Goal: Navigation & Orientation: Find specific page/section

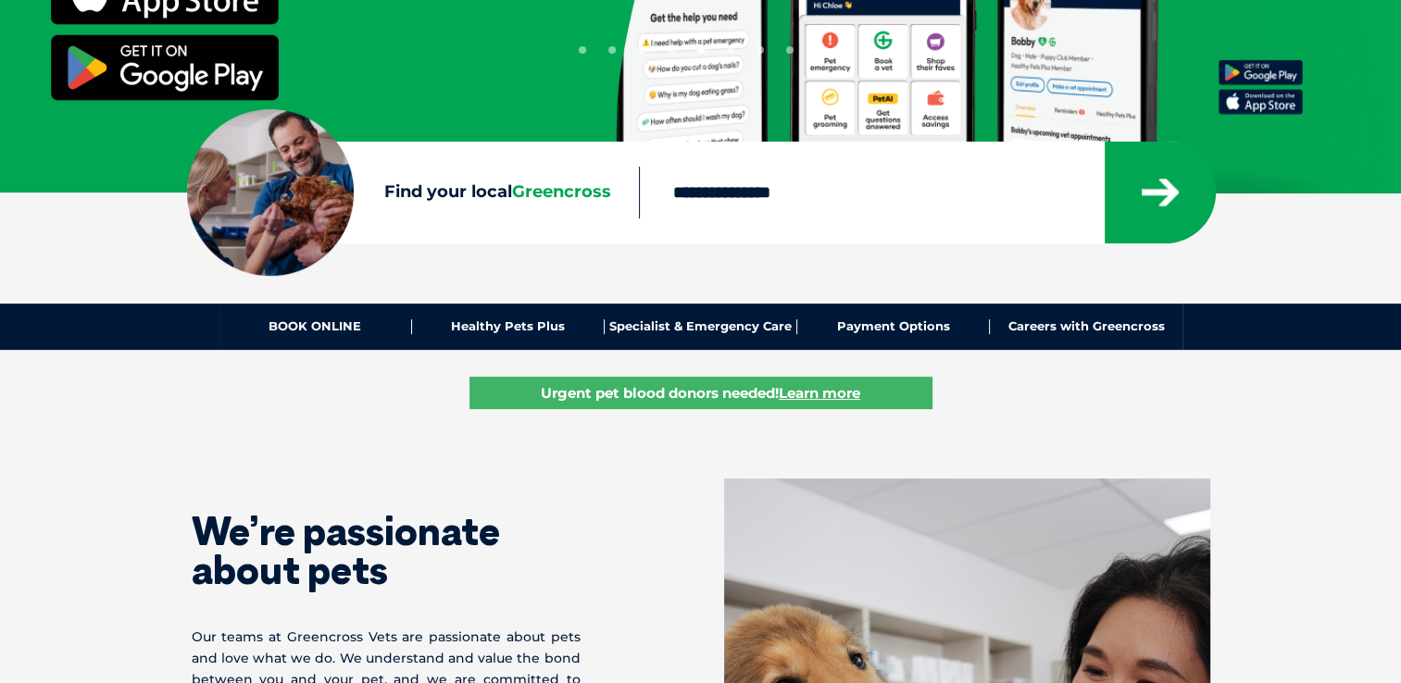
scroll to position [339, 0]
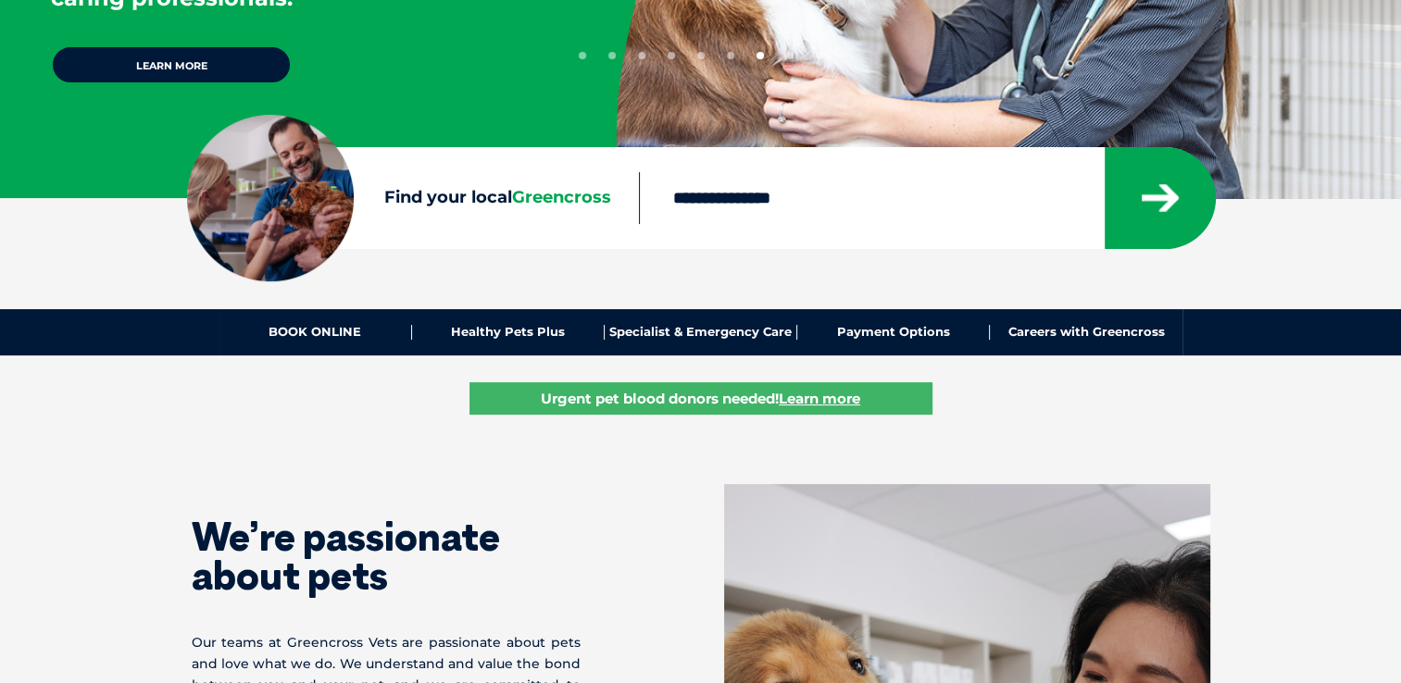
click at [574, 324] on div "BOOK ONLINE Healthy Pets Plus Specialist & Emergency Care Payment Options Caree…" at bounding box center [700, 332] width 963 height 46
click at [549, 331] on link "Healthy Pets Plus" at bounding box center [508, 332] width 193 height 15
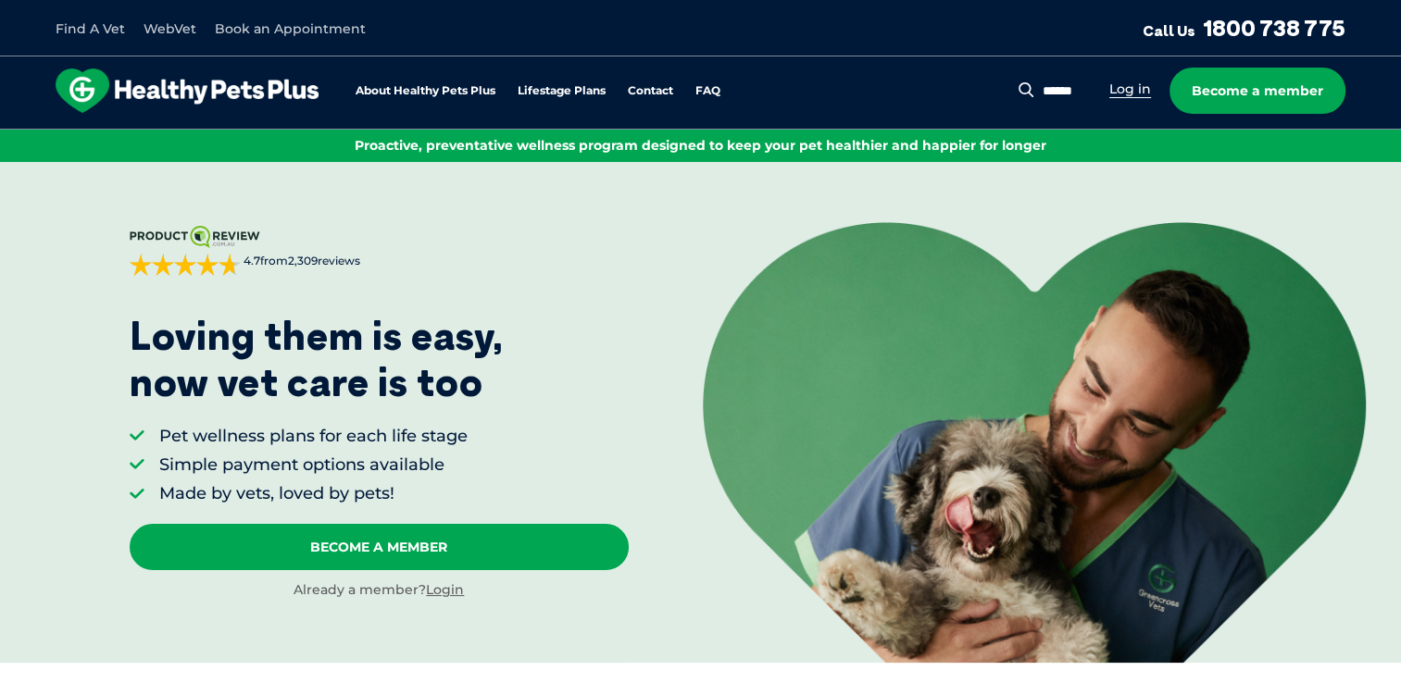
click at [1121, 93] on link "Log in" at bounding box center [1130, 90] width 42 height 18
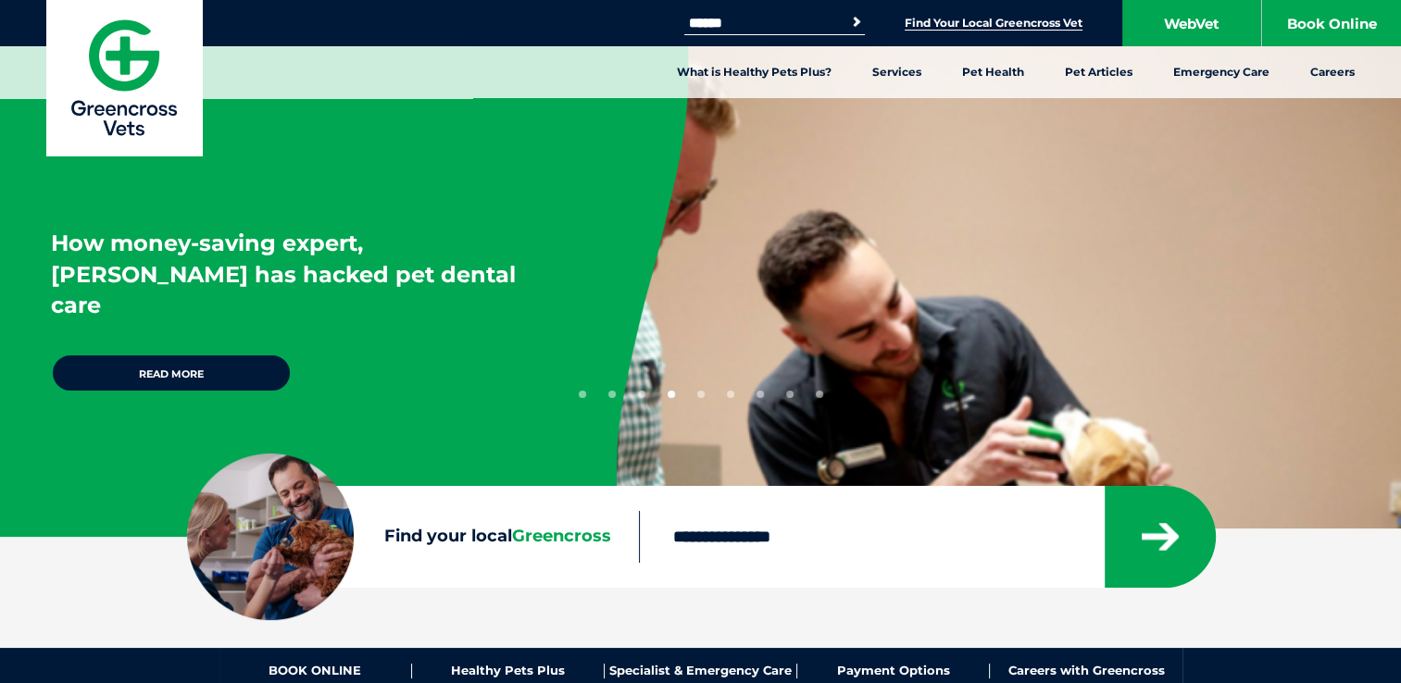
click at [945, 22] on link "Find Your Local Greencross Vet" at bounding box center [994, 23] width 178 height 15
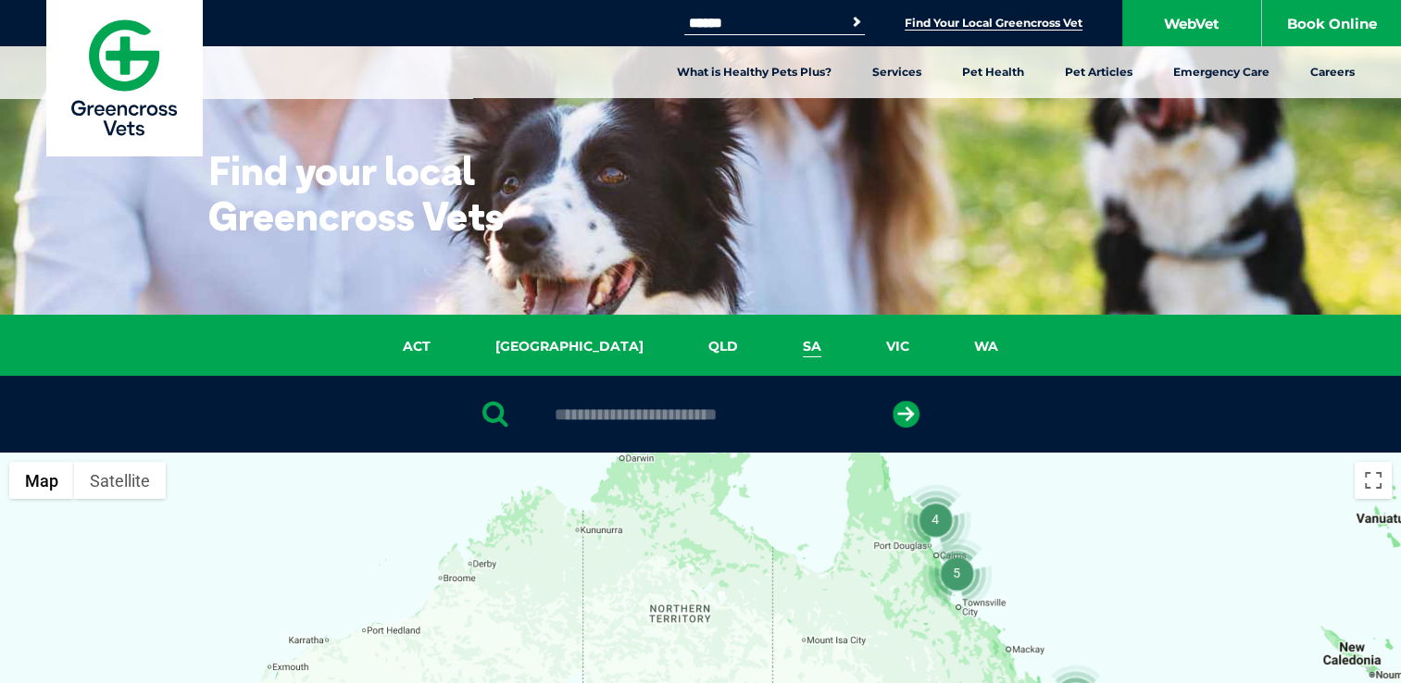
click at [770, 346] on link "SA" at bounding box center [811, 346] width 83 height 21
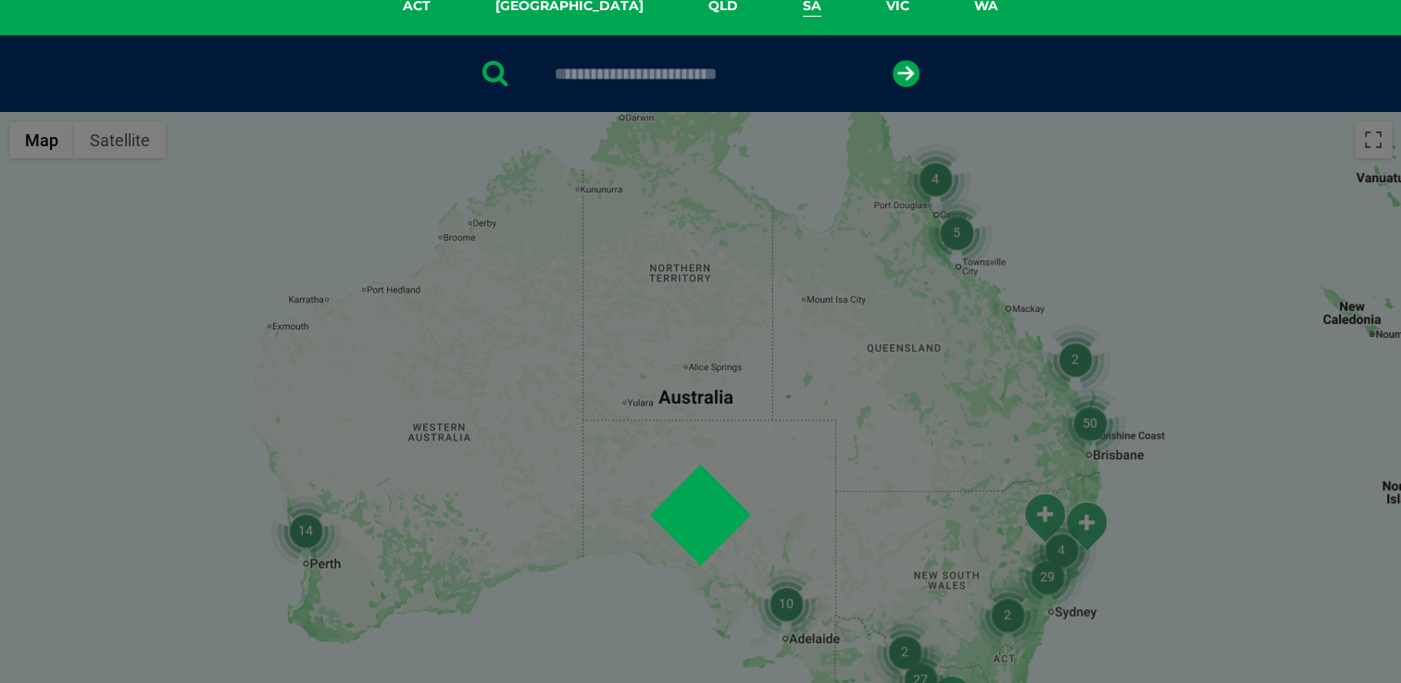
scroll to position [424, 0]
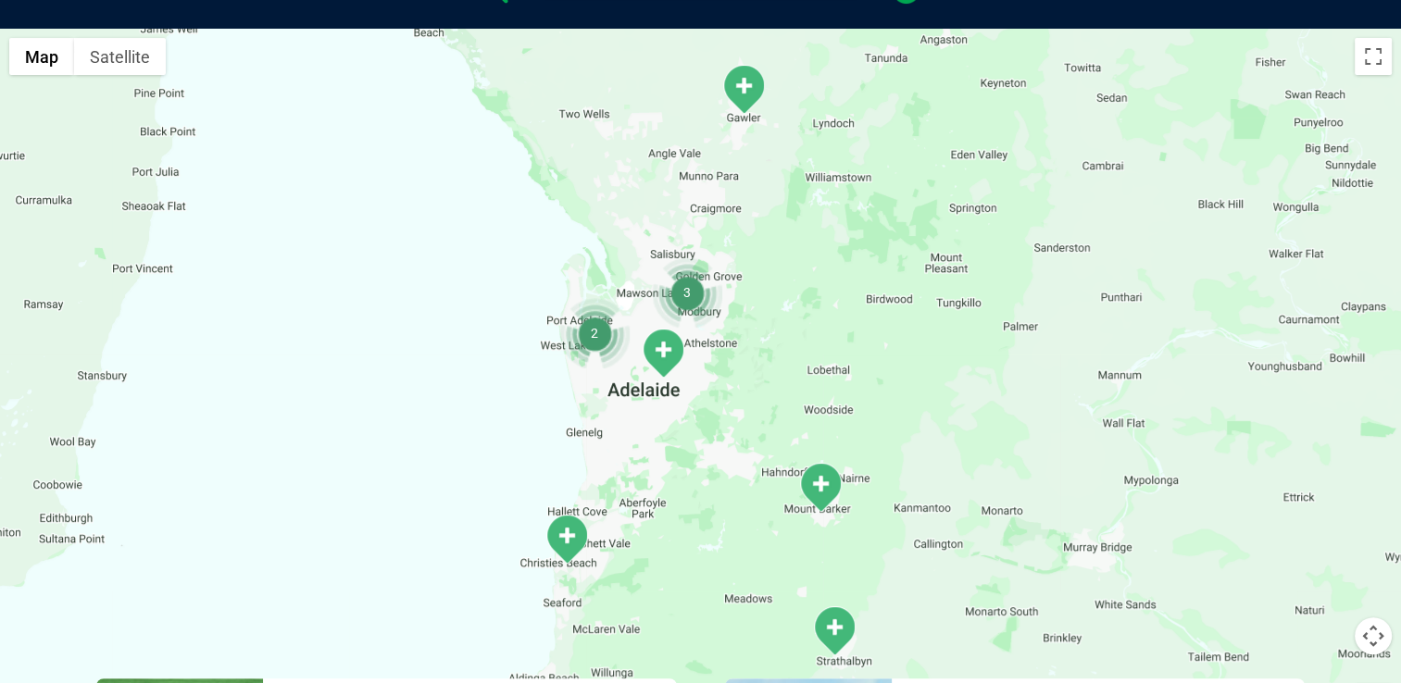
click at [687, 297] on img "3" at bounding box center [687, 292] width 70 height 70
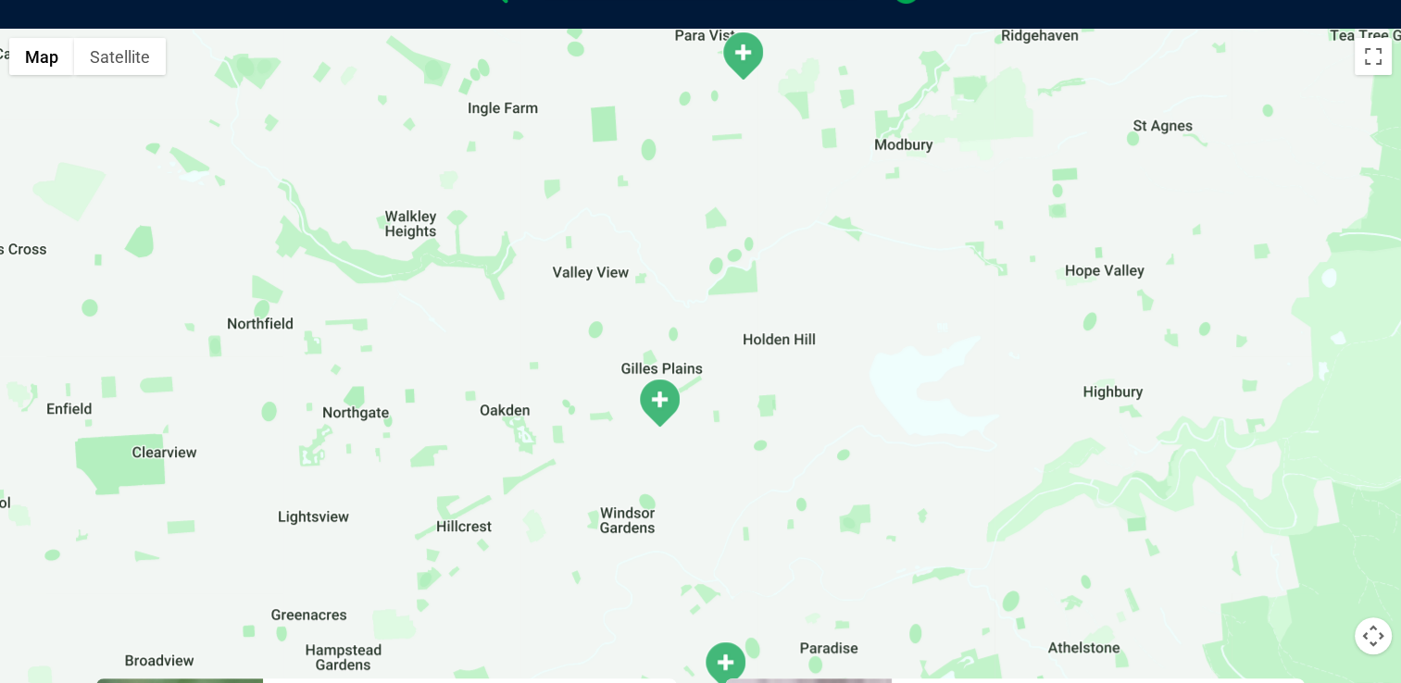
click at [907, 148] on div "To navigate, press the arrow keys." at bounding box center [700, 386] width 1401 height 715
click at [743, 50] on img "Para Vista" at bounding box center [742, 56] width 46 height 51
